Goal: Transaction & Acquisition: Purchase product/service

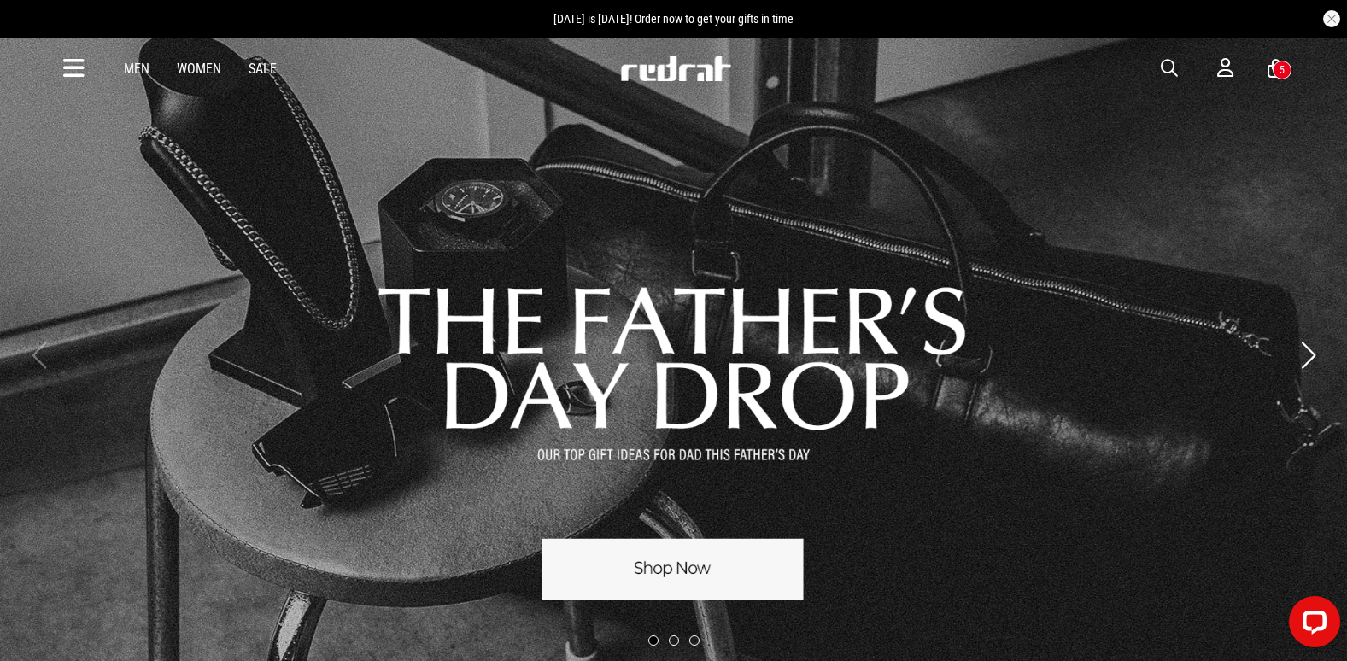
click at [85, 71] on div "Men Women Sale Sign in New Back Footwear Back Mens Back Womens Back Youth & Kid…" at bounding box center [673, 69] width 1247 height 62
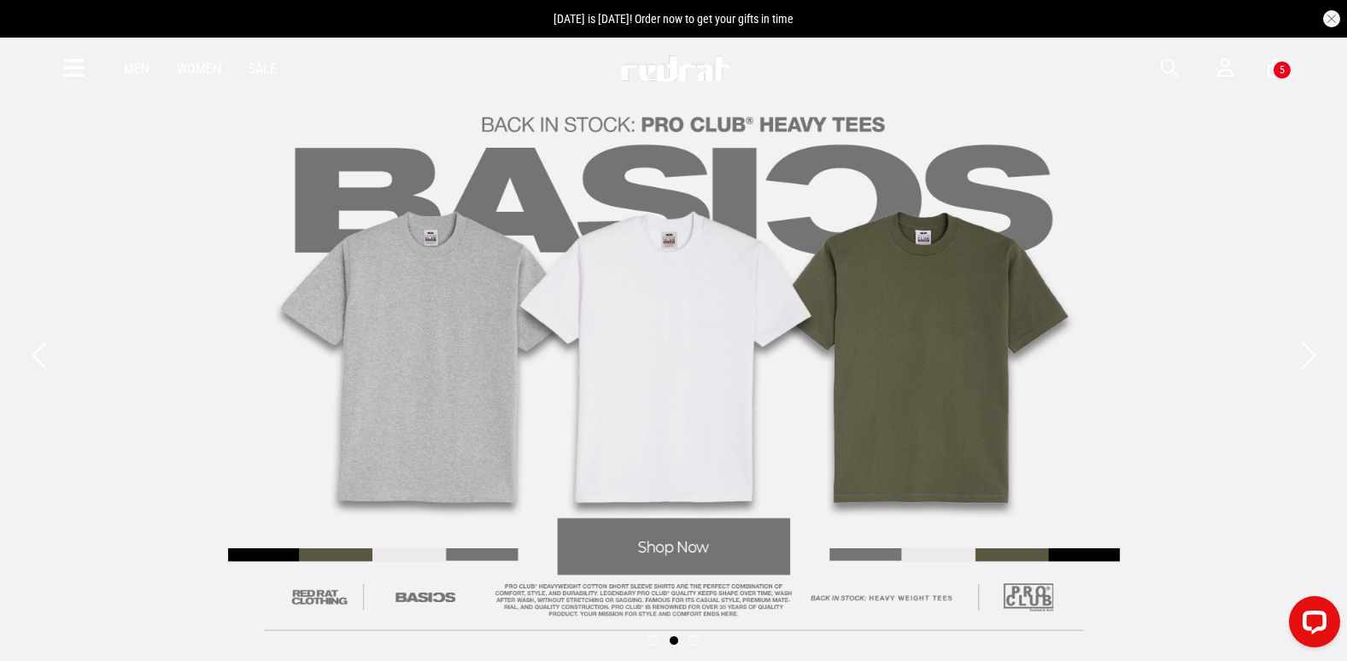
click at [73, 76] on icon at bounding box center [73, 69] width 21 height 28
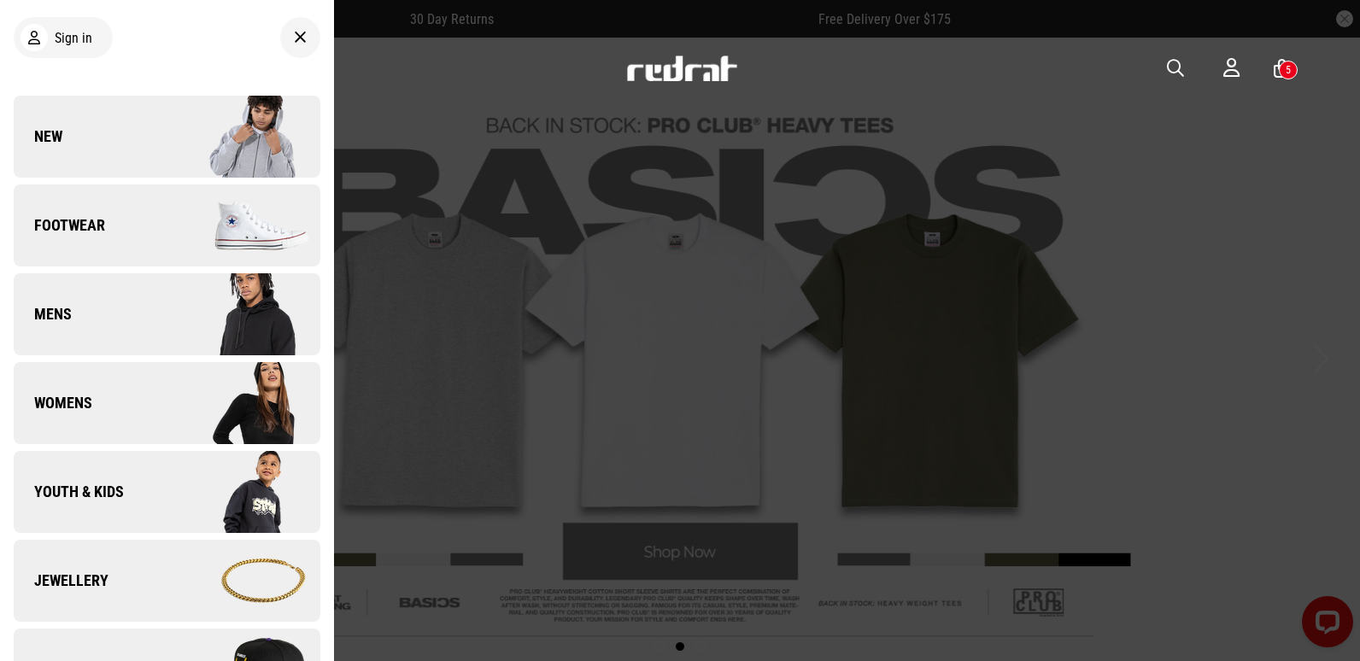
click at [66, 127] on link "New" at bounding box center [167, 137] width 307 height 82
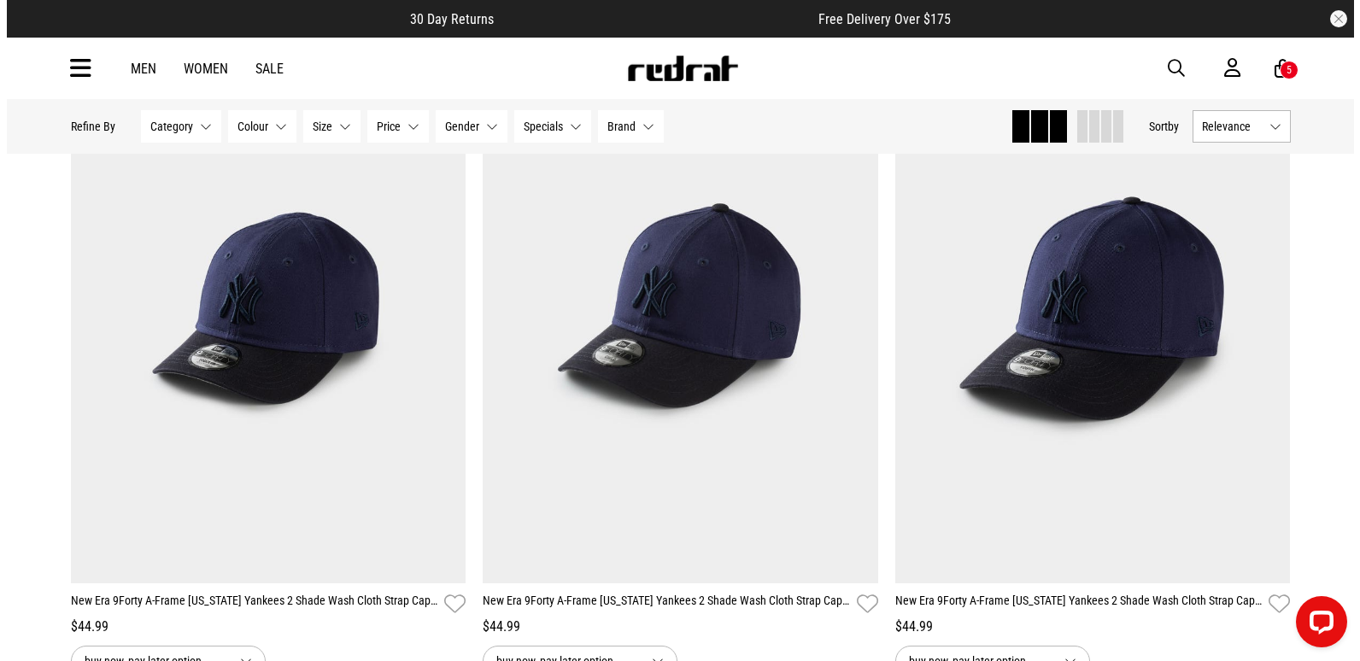
scroll to position [4955, 0]
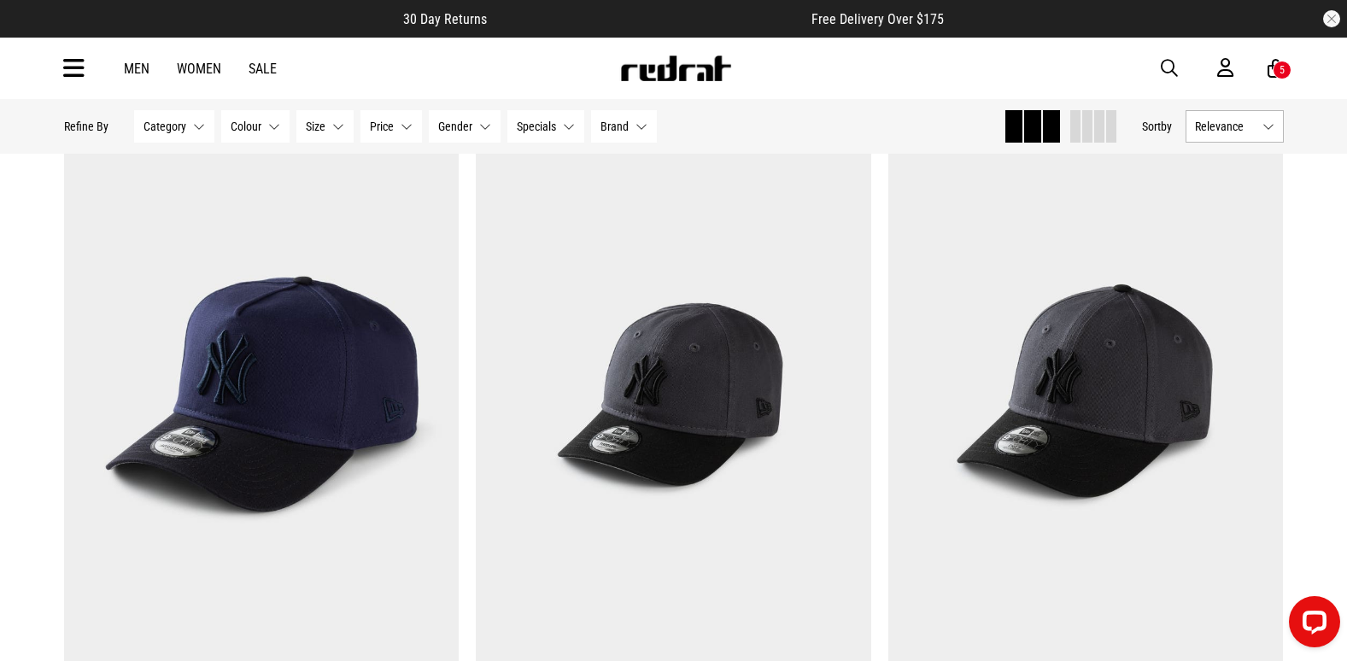
click at [1170, 71] on span "button" at bounding box center [1169, 68] width 17 height 21
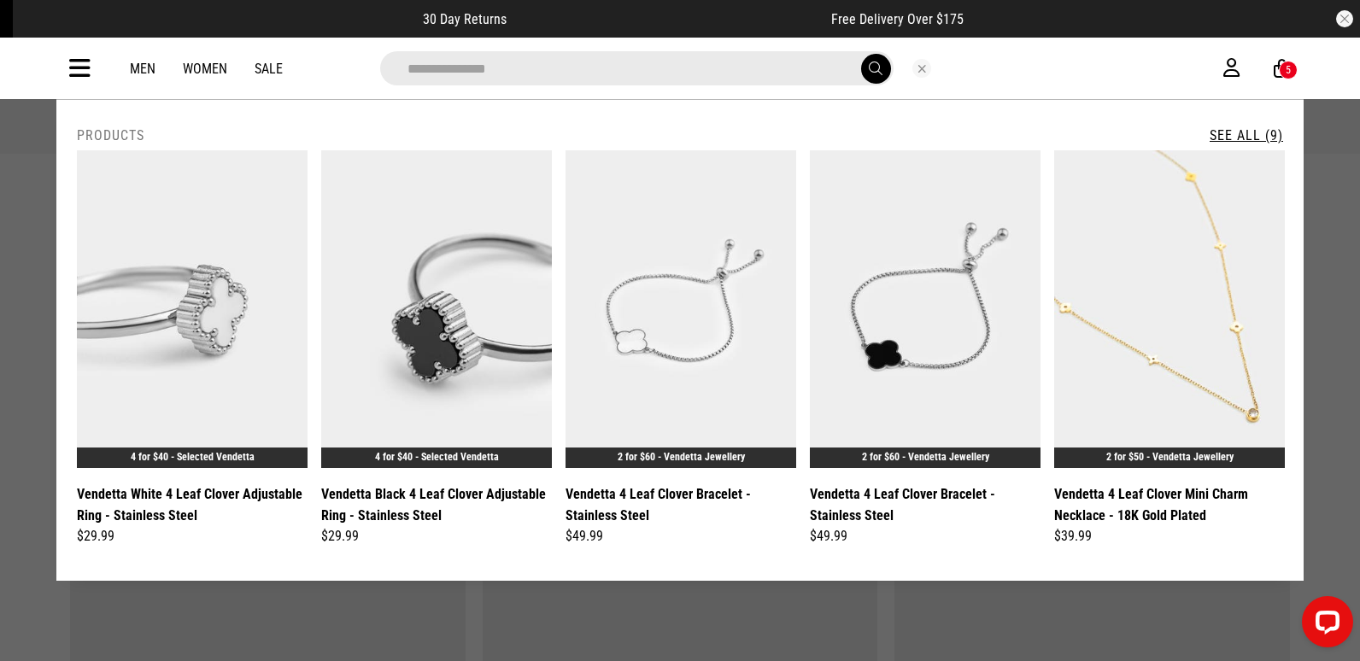
type input "**********"
click at [1257, 134] on link "See All (9)" at bounding box center [1246, 135] width 73 height 16
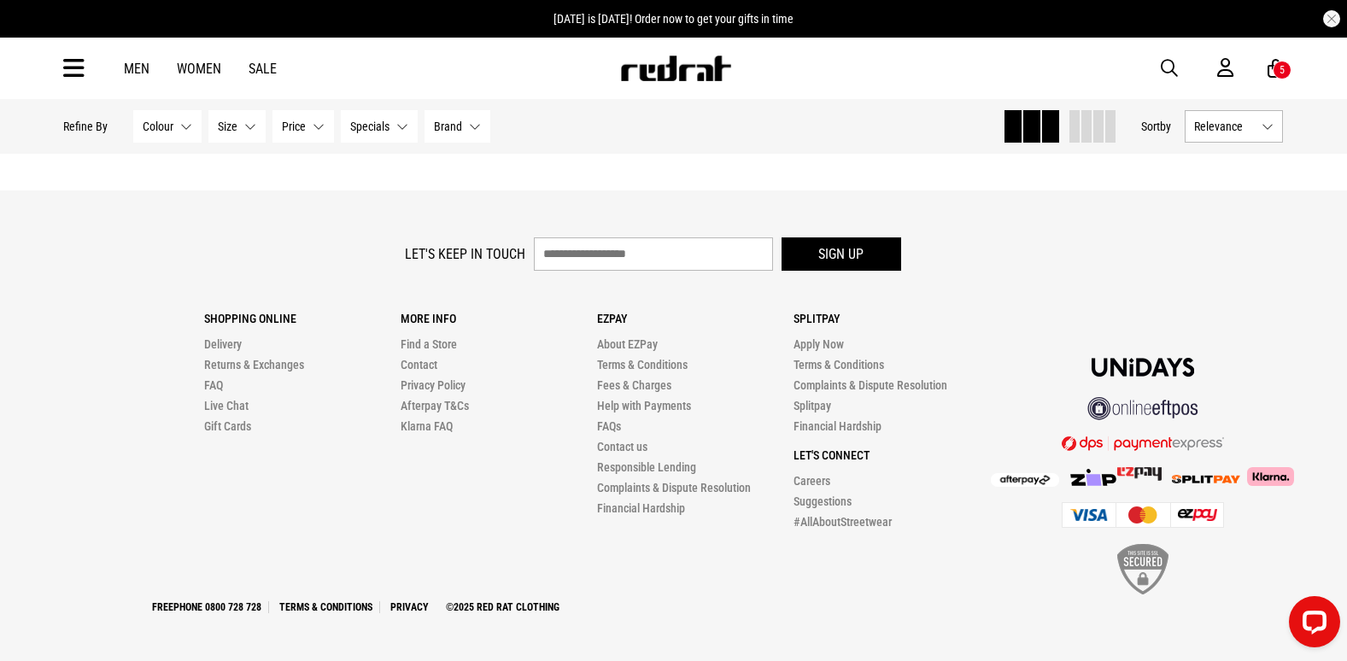
click at [1174, 66] on span "button" at bounding box center [1169, 68] width 17 height 21
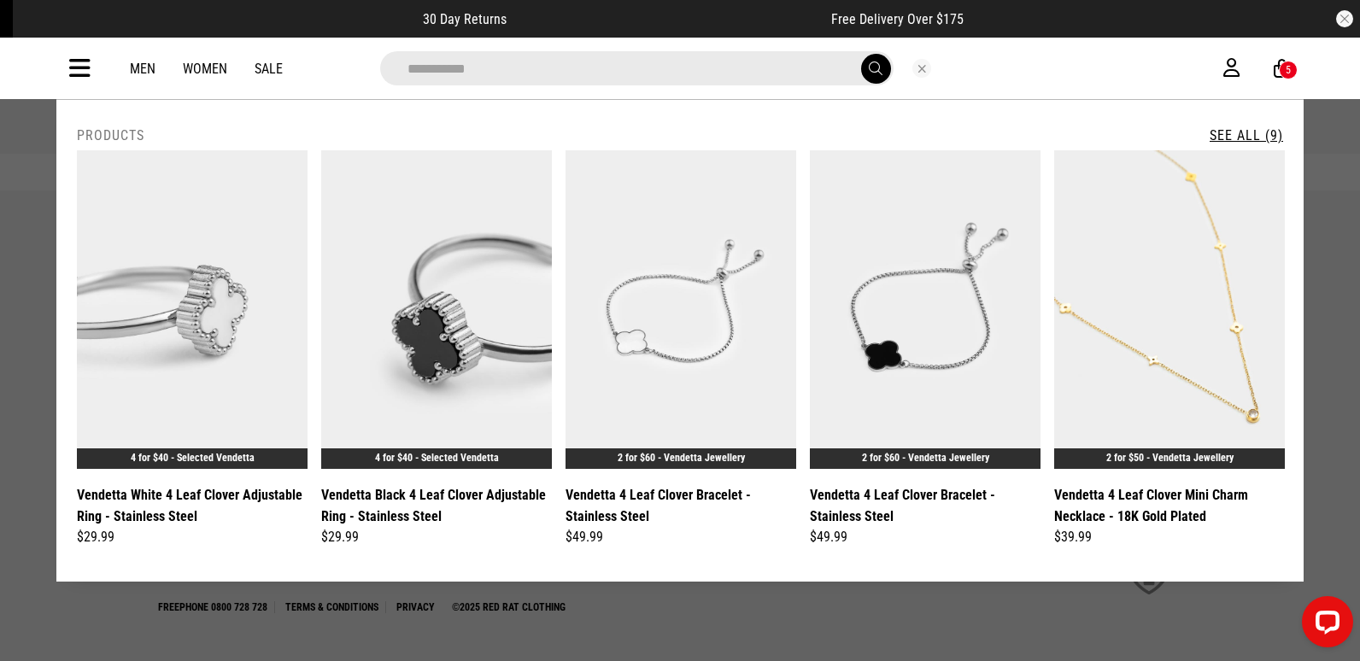
type input "**********"
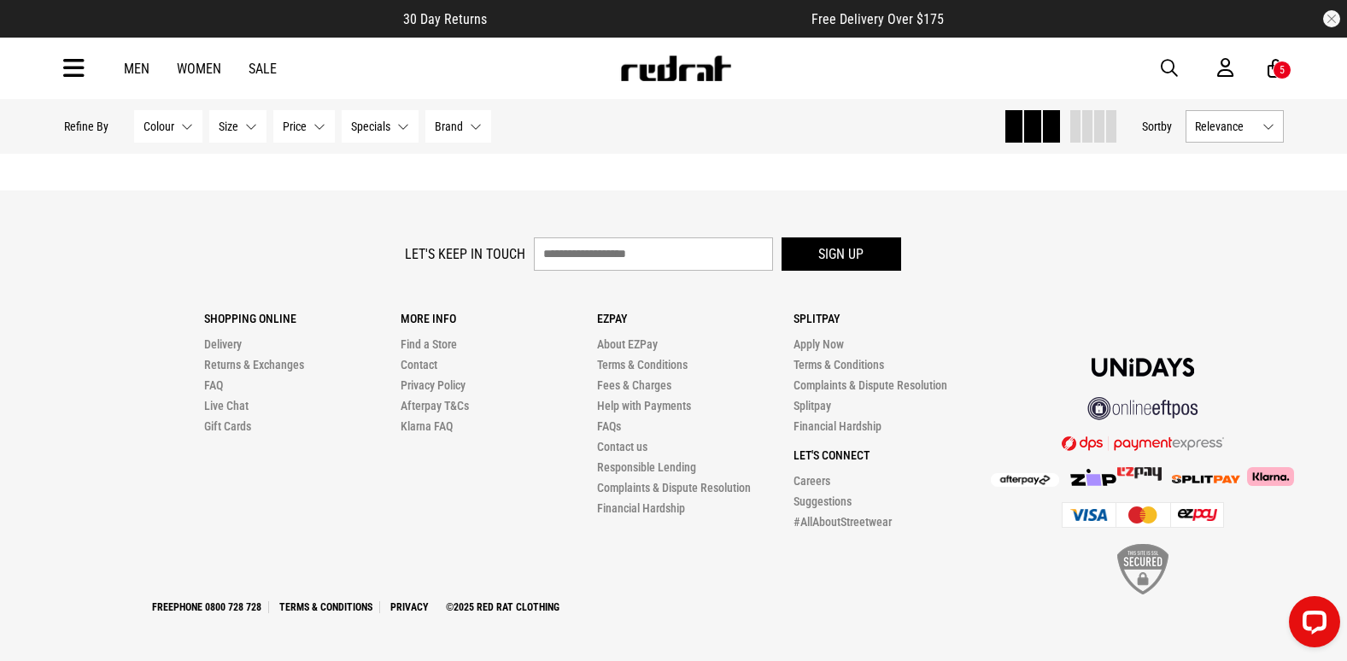
click at [712, 92] on div "Men Women Sale Sign in New Back Footwear Back Mens Back Womens Back Youth & Kid…" at bounding box center [673, 69] width 1247 height 62
click at [715, 73] on img at bounding box center [675, 69] width 113 height 26
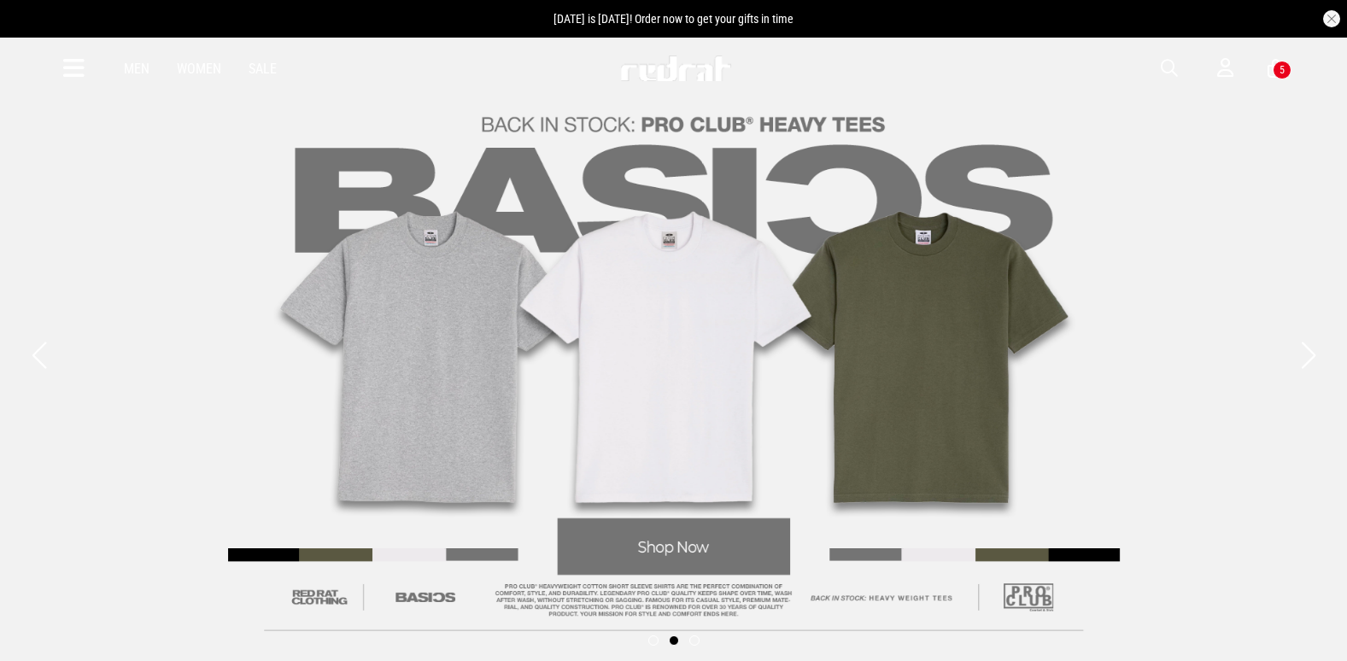
click at [69, 71] on icon at bounding box center [73, 69] width 21 height 28
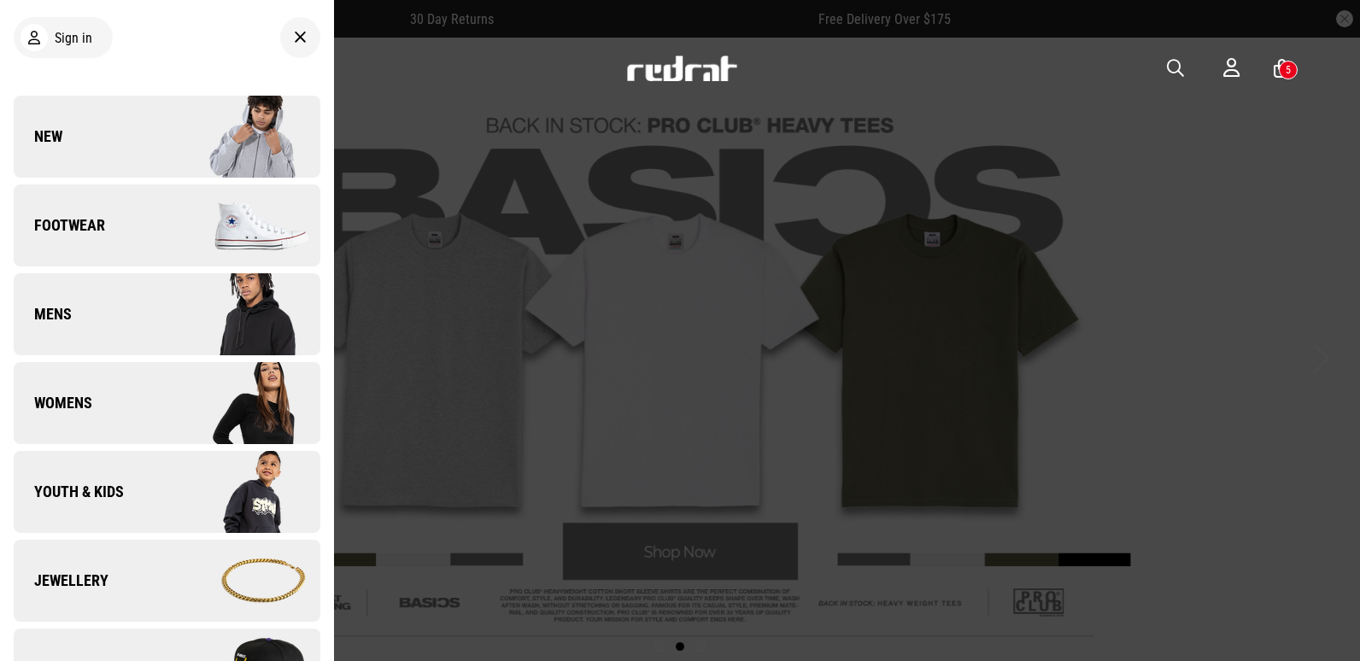
click at [176, 128] on img at bounding box center [243, 136] width 153 height 85
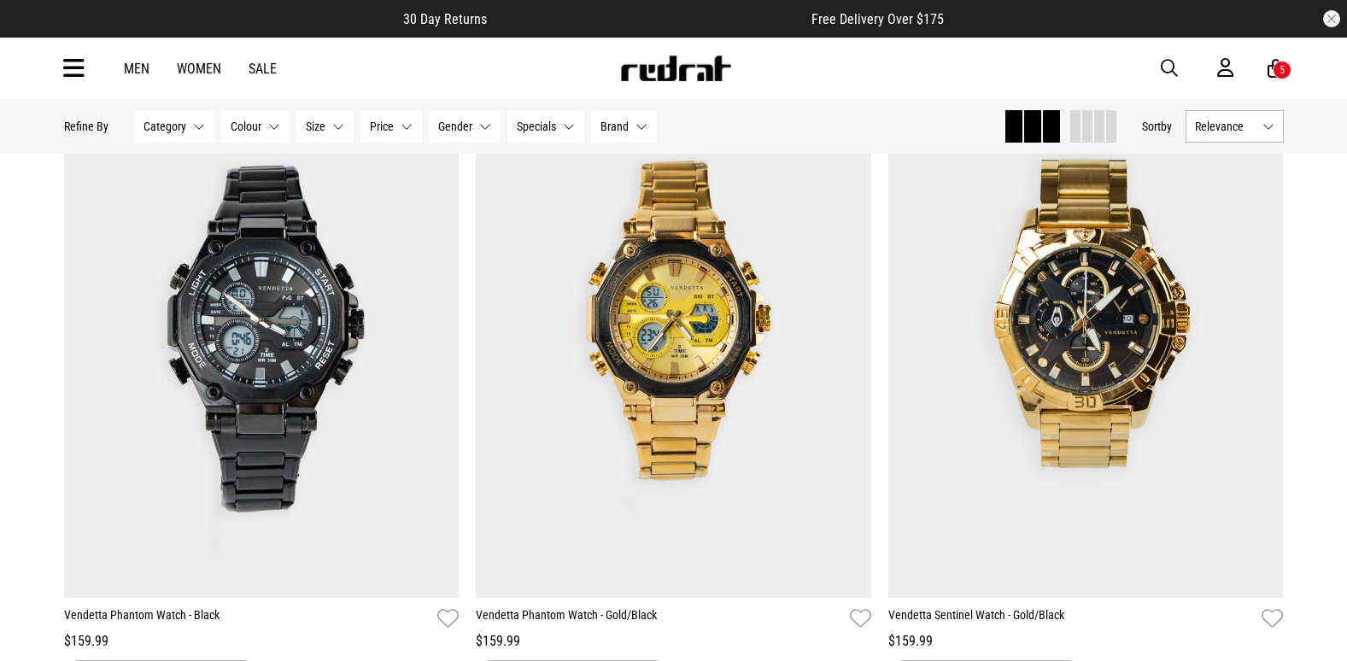
click at [674, 78] on img at bounding box center [675, 69] width 113 height 26
